Goal: Communication & Community: Answer question/provide support

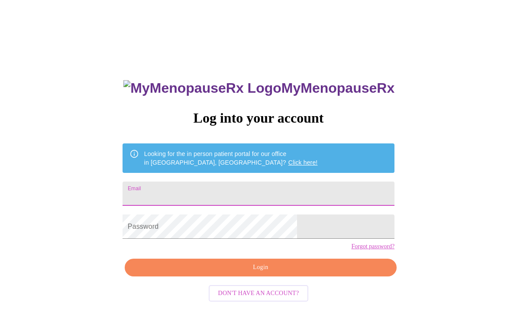
scroll to position [116, 0]
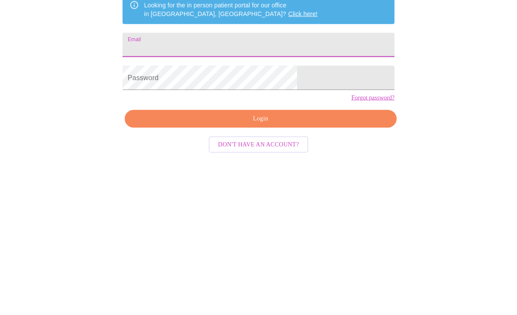
type input "[EMAIL_ADDRESS][DOMAIN_NAME]"
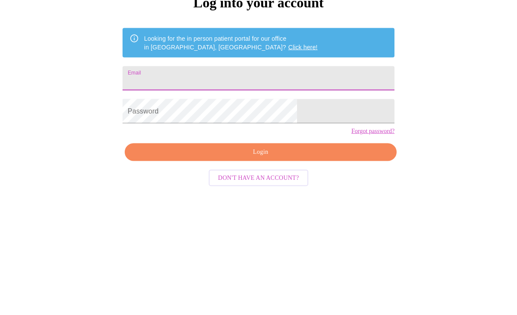
type input "allisontripp23@gmail.com"
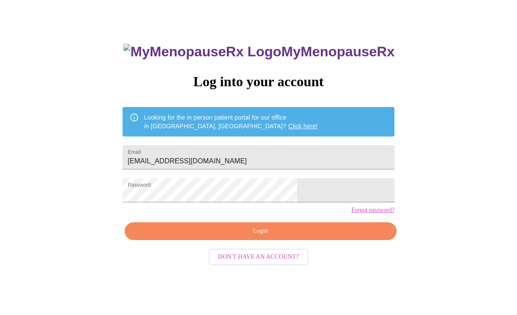
click at [294, 237] on span "Login" at bounding box center [261, 231] width 252 height 11
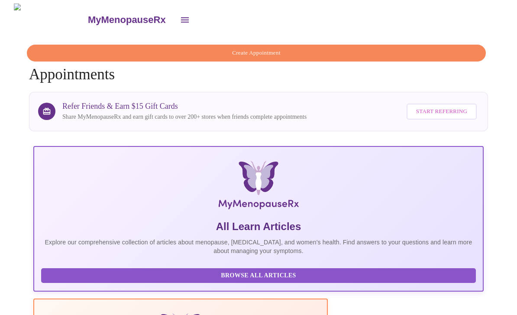
click at [180, 17] on icon "open drawer" at bounding box center [185, 20] width 10 height 10
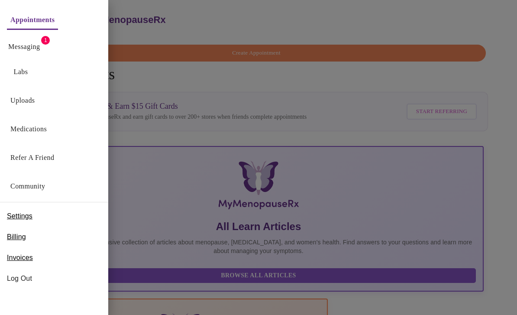
click at [34, 52] on link "Messaging" at bounding box center [24, 47] width 32 height 12
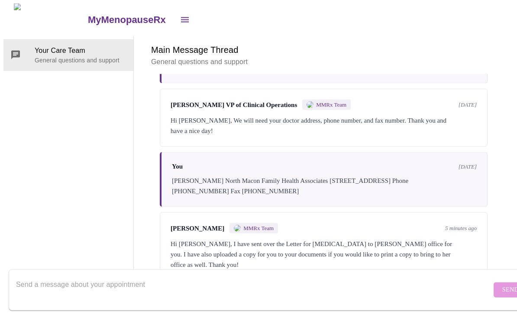
scroll to position [32, 0]
click at [320, 276] on textarea "Send a message about your appointment" at bounding box center [254, 290] width 476 height 28
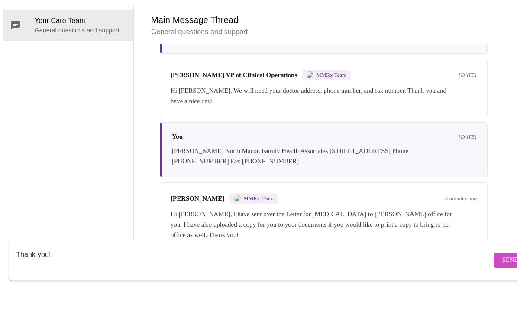
type textarea "Thank you!"
click at [500, 283] on button "Send" at bounding box center [511, 290] width 34 height 15
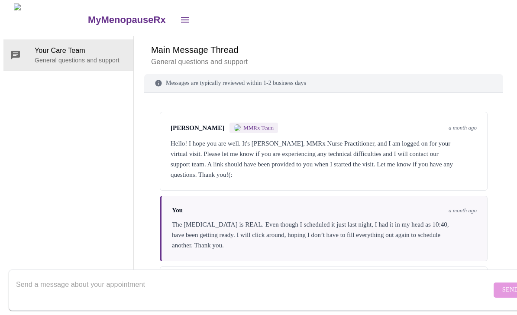
scroll to position [0, 0]
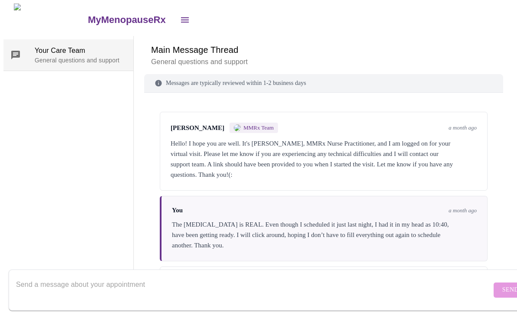
click at [17, 50] on div at bounding box center [22, 55] width 24 height 10
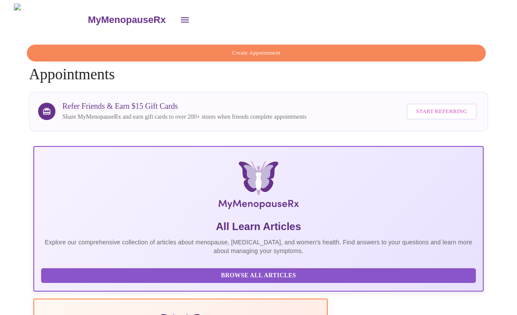
click at [180, 21] on icon "open drawer" at bounding box center [185, 20] width 10 height 10
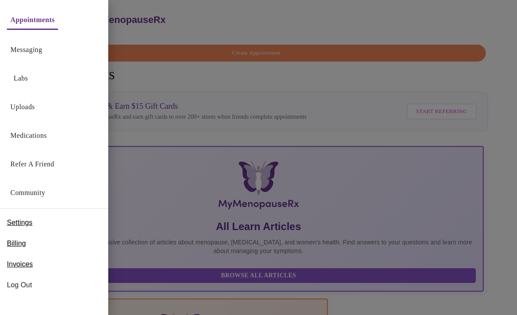
click at [23, 112] on link "Uploads" at bounding box center [22, 107] width 25 height 12
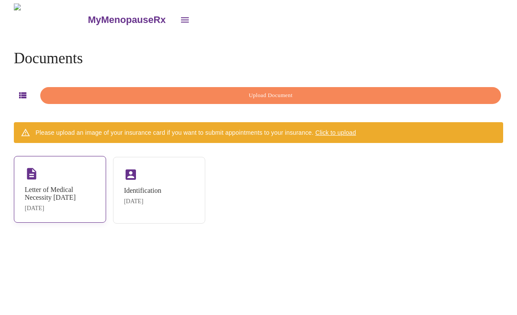
click at [65, 194] on div "Letter of Medical Necessity 8/27/25" at bounding box center [60, 194] width 71 height 16
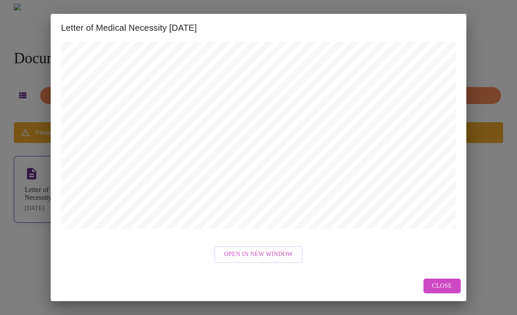
scroll to position [327, 0]
click at [440, 292] on button "Close" at bounding box center [442, 286] width 37 height 15
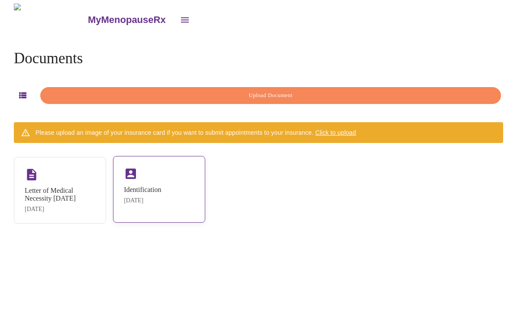
click at [161, 198] on div "Jul 15, 2025" at bounding box center [142, 200] width 37 height 7
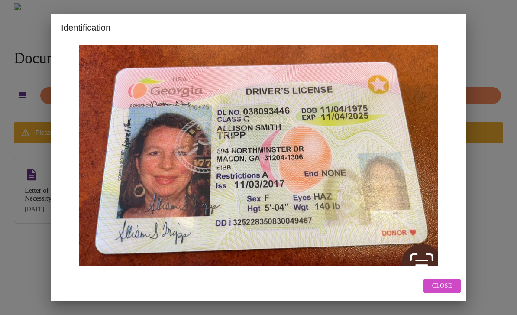
click at [439, 290] on span "Close" at bounding box center [442, 286] width 20 height 11
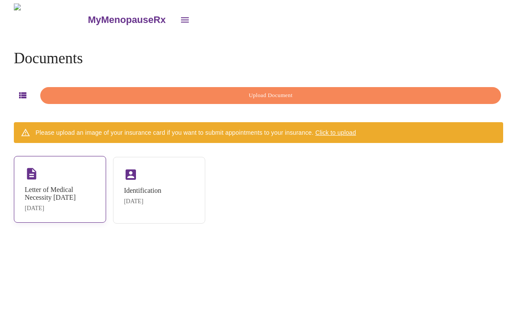
click at [73, 200] on div "Letter of Medical Necessity 8/27/25" at bounding box center [60, 194] width 71 height 16
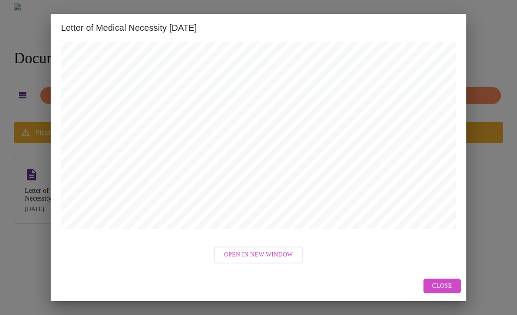
click at [275, 257] on span "Open in New Window" at bounding box center [258, 255] width 69 height 11
